Goal: Task Accomplishment & Management: Complete application form

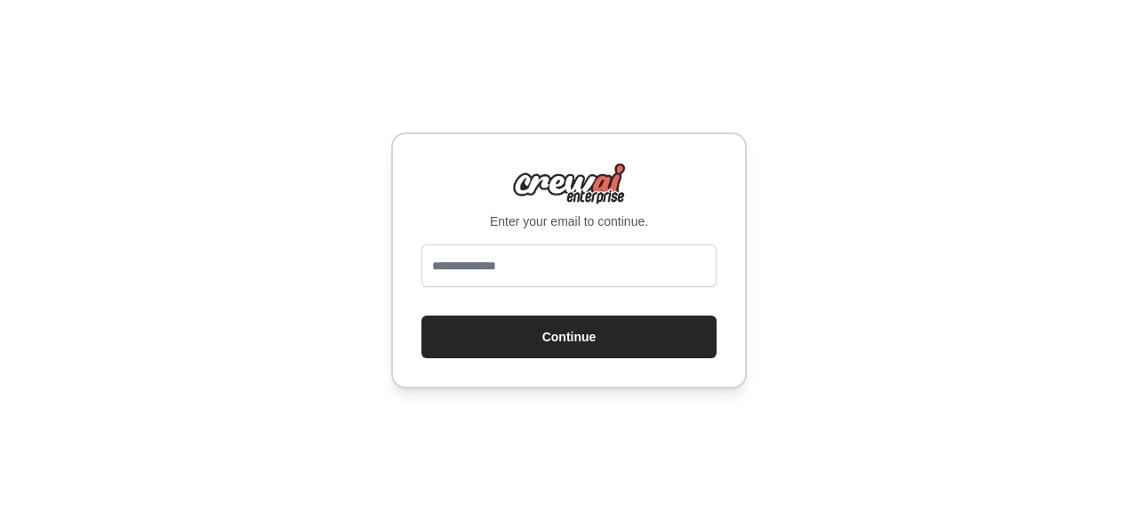
type input "**********"
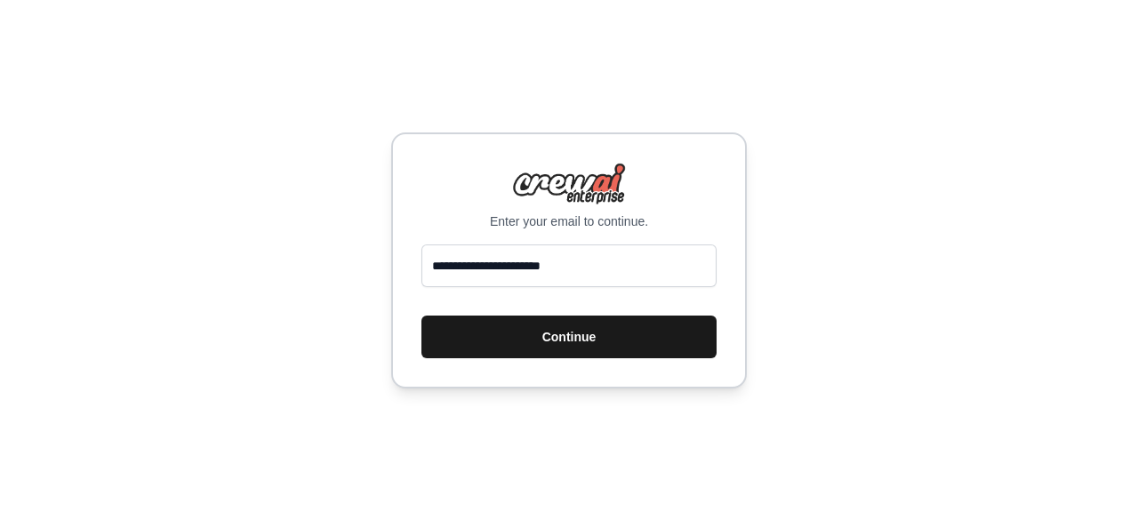
click at [519, 339] on button "Continue" at bounding box center [569, 337] width 295 height 43
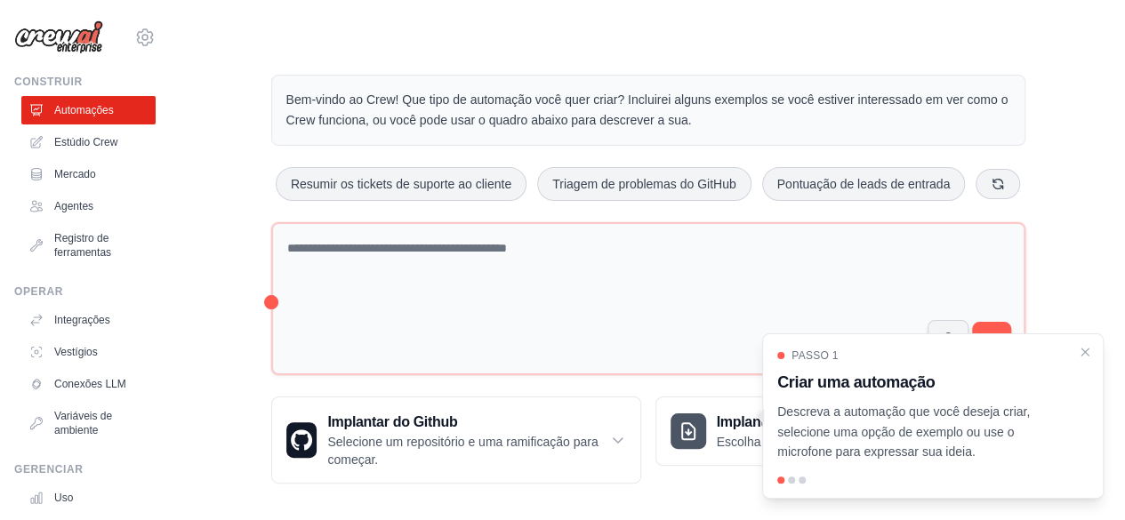
click at [1062, 167] on div "Bem-vindo ao Crew! Que tipo de automação você quer criar? Incluirei alguns exem…" at bounding box center [647, 279] width 897 height 466
click at [790, 483] on div at bounding box center [791, 480] width 7 height 7
click at [961, 415] on font "Descreva a automação que você deseja criar, selecione uma opção de exemplo ou u…" at bounding box center [903, 432] width 253 height 55
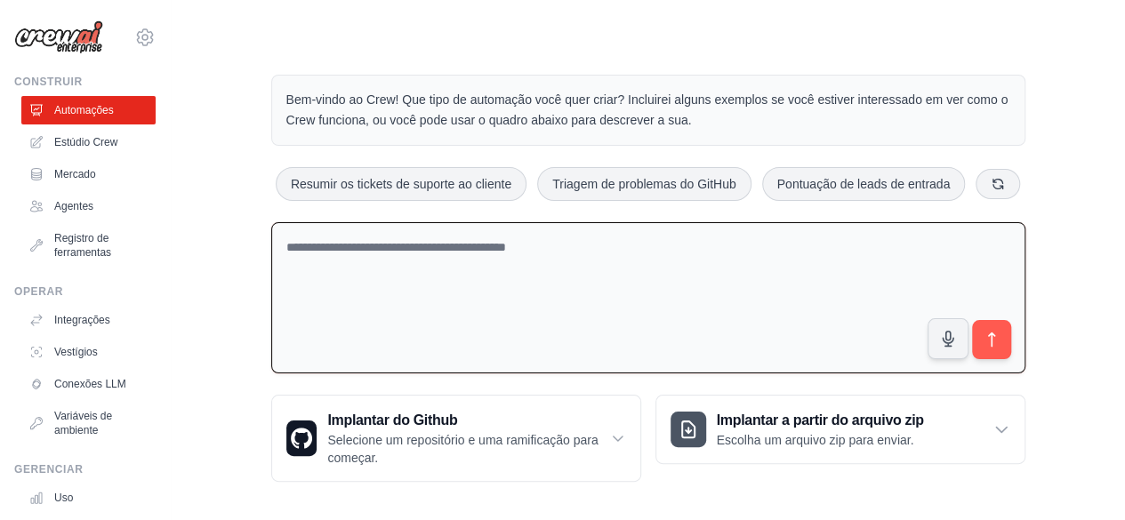
click at [329, 245] on textarea at bounding box center [648, 298] width 754 height 152
